Goal: Check status: Check status

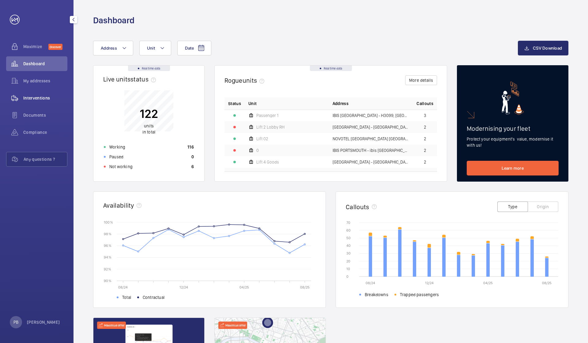
click at [37, 97] on span "Interventions" at bounding box center [45, 98] width 44 height 6
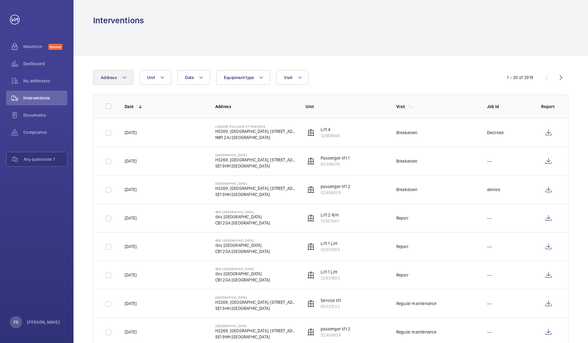
click at [125, 78] on mat-icon at bounding box center [124, 77] width 5 height 7
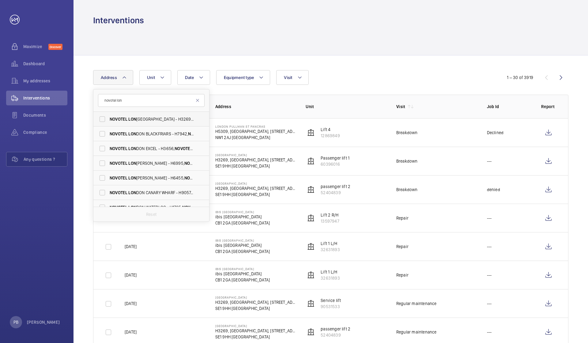
type input "novotel lon"
click at [139, 119] on span "[GEOGRAPHIC_DATA] - H3269, [STREET_ADDRESS]" at bounding box center [152, 119] width 84 height 6
click at [108, 119] on input "[GEOGRAPHIC_DATA] - H3269, [STREET_ADDRESS]" at bounding box center [102, 119] width 12 height 12
checkbox input "true"
